Goal: Task Accomplishment & Management: Manage account settings

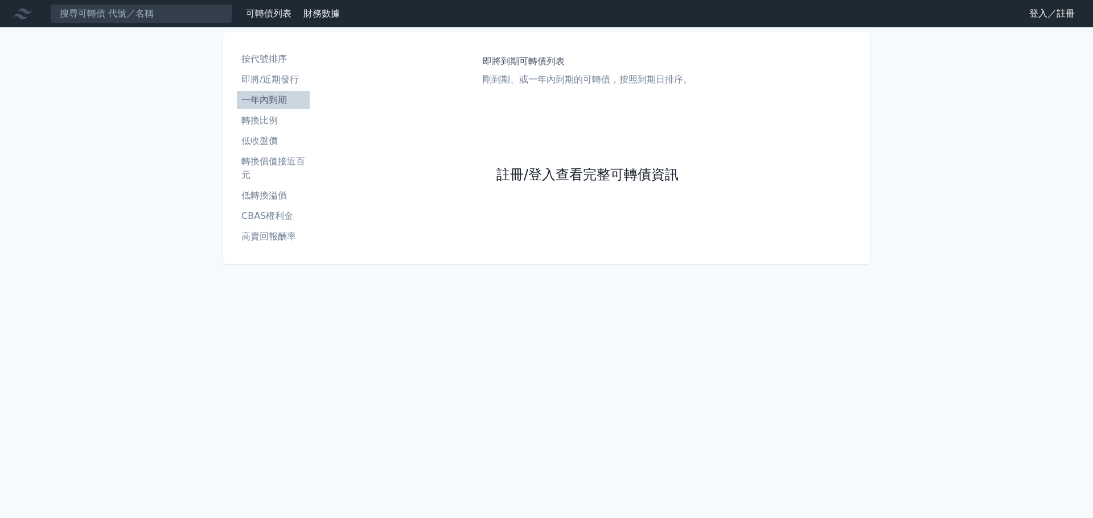
click at [509, 171] on link "註冊/登入查看完整可轉債資訊" at bounding box center [587, 175] width 182 height 18
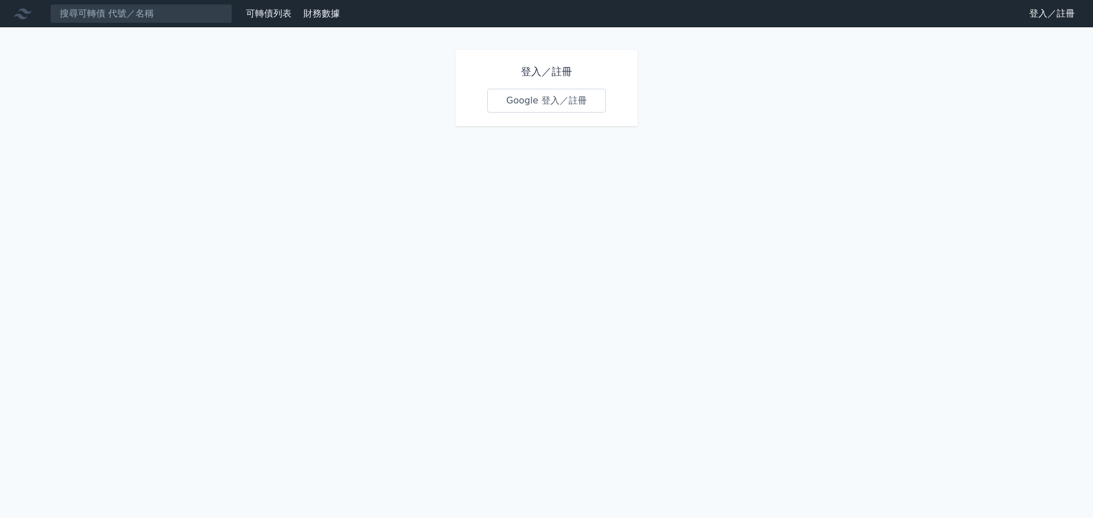
click at [550, 103] on link "Google 登入／註冊" at bounding box center [546, 101] width 118 height 24
